Goal: Use online tool/utility: Utilize a website feature to perform a specific function

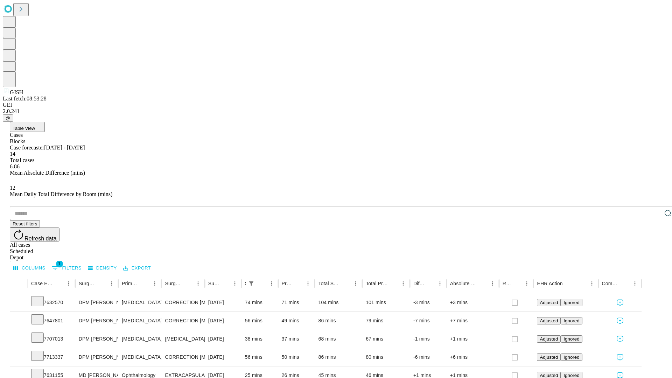
click at [35, 126] on span "Table View" at bounding box center [24, 128] width 22 height 5
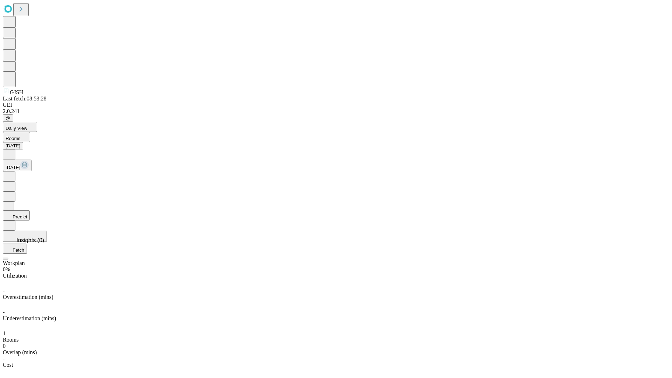
click at [30, 210] on button "Predict" at bounding box center [16, 215] width 27 height 10
